Goal: Task Accomplishment & Management: Manage account settings

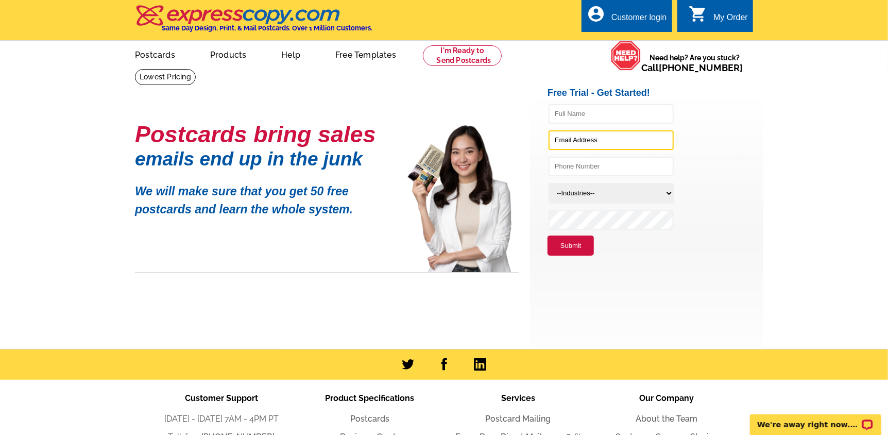
type input "[EMAIL_ADDRESS][DOMAIN_NAME]"
click at [638, 18] on div "Customer login" at bounding box center [639, 20] width 56 height 14
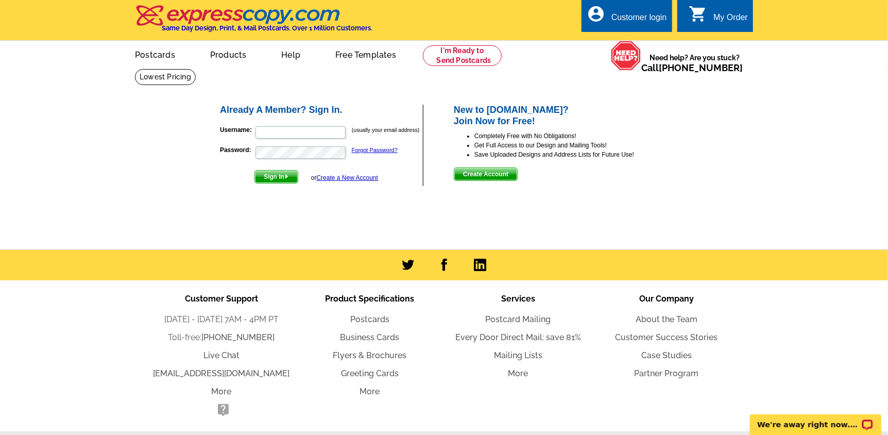
type input "[EMAIL_ADDRESS][DOMAIN_NAME]"
click at [268, 178] on span "Sign In" at bounding box center [276, 176] width 43 height 12
